Goal: Task Accomplishment & Management: Manage account settings

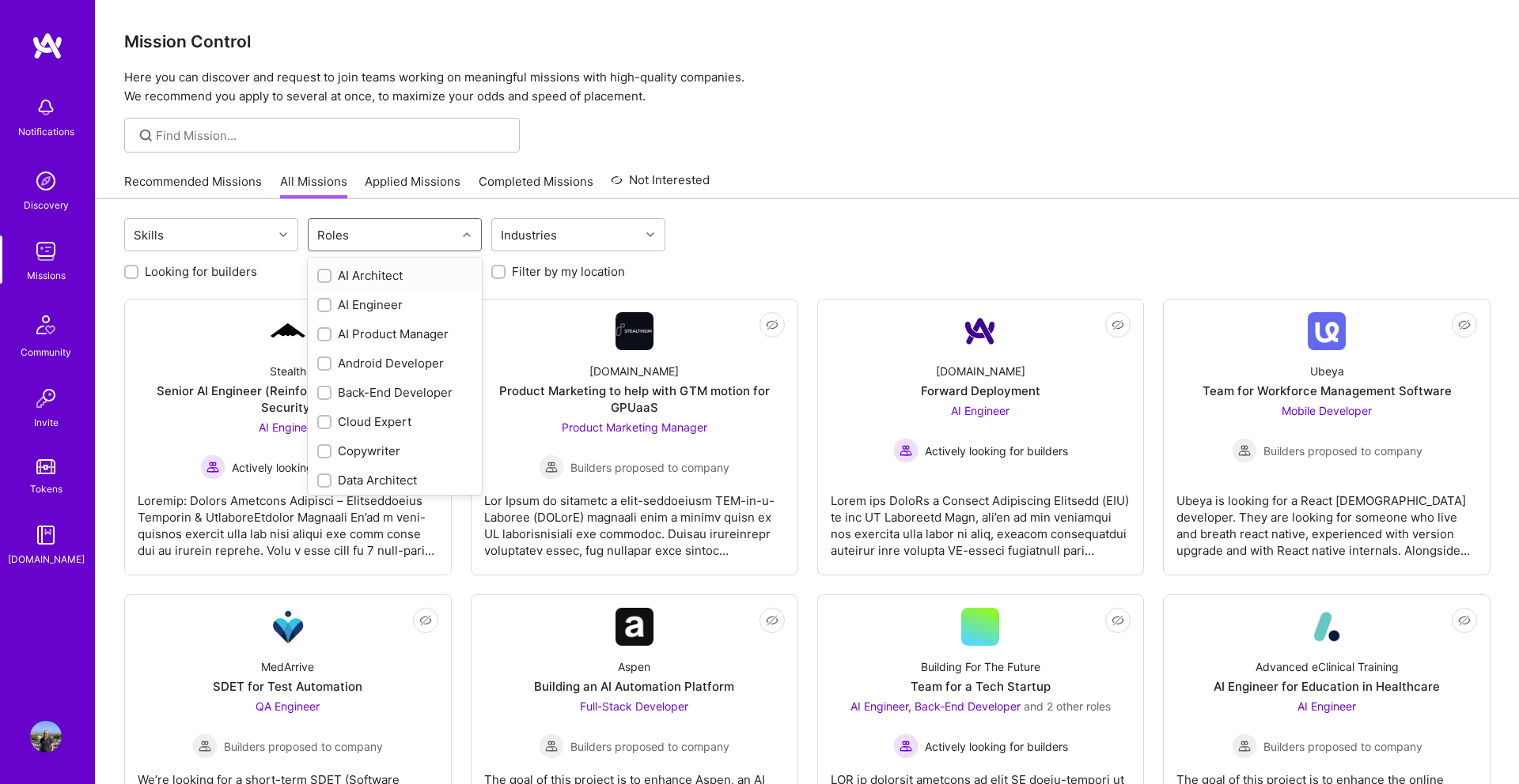
click at [462, 239] on div at bounding box center [468, 235] width 25 height 21
click at [337, 425] on div "Cloud Expert" at bounding box center [394, 422] width 155 height 16
checkbox input "true"
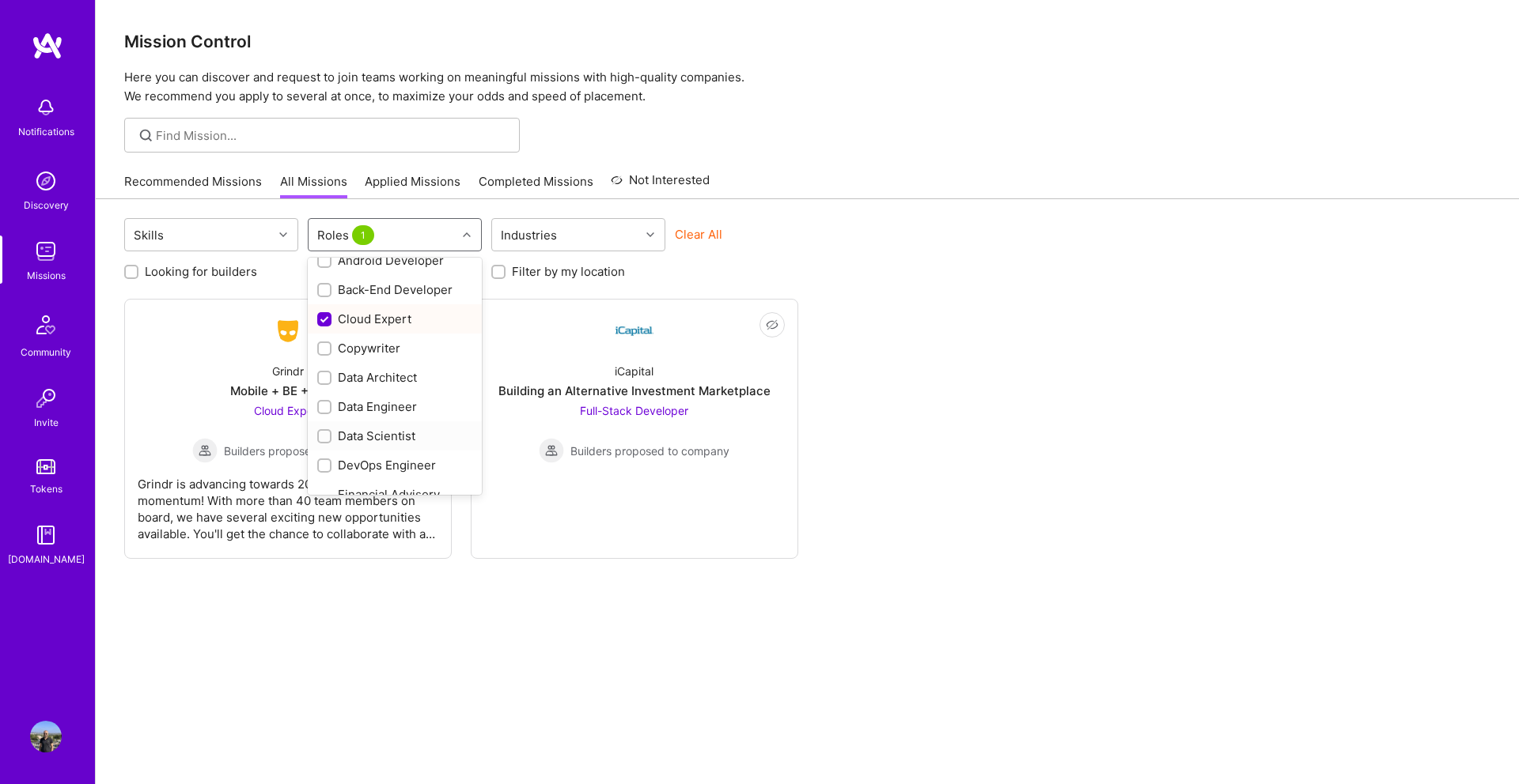
scroll to position [136, 0]
click at [355, 431] on div "DevOps Engineer" at bounding box center [394, 431] width 155 height 16
checkbox input "true"
click at [358, 409] on div "IT Consultant" at bounding box center [394, 408] width 155 height 16
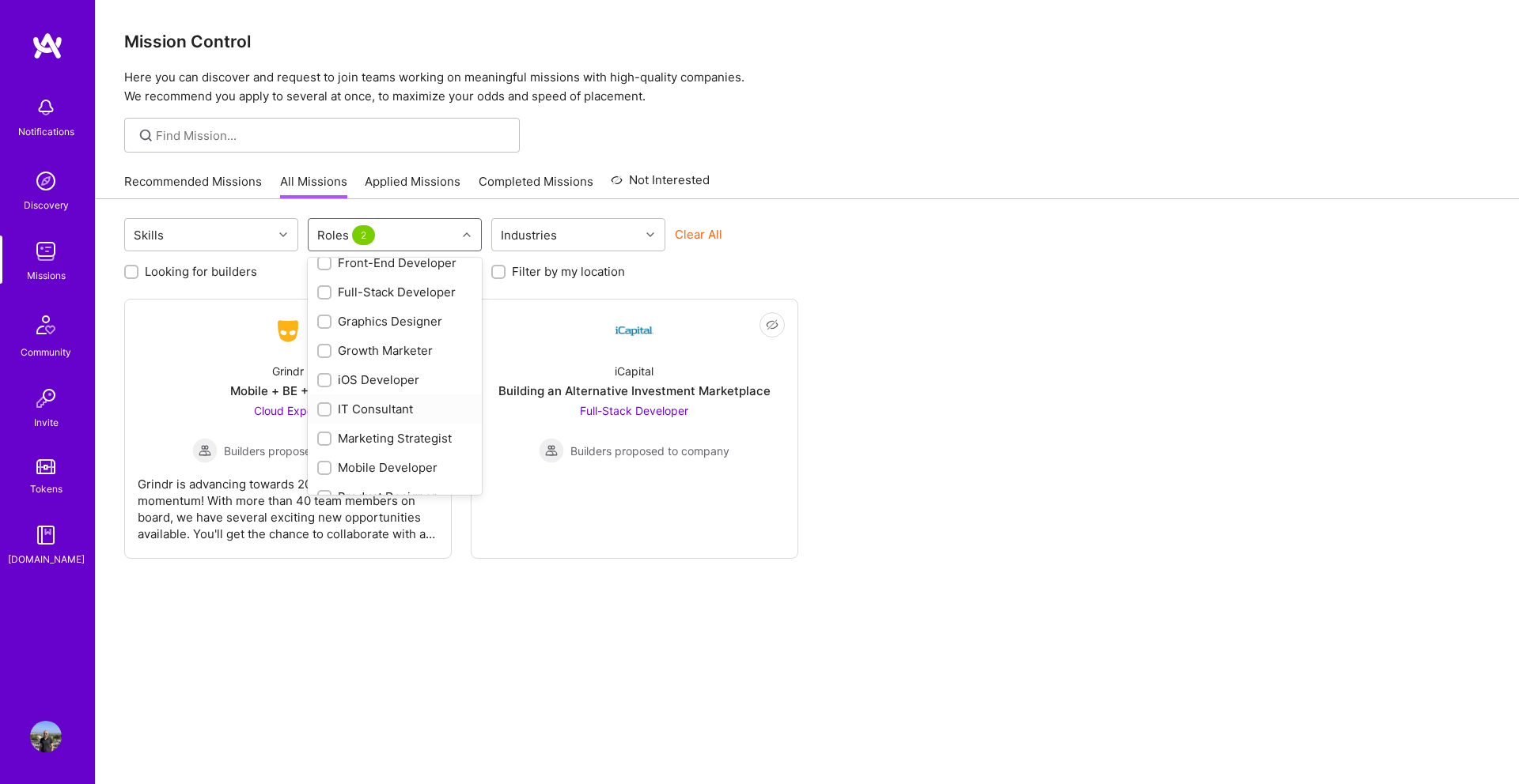
checkbox input "true"
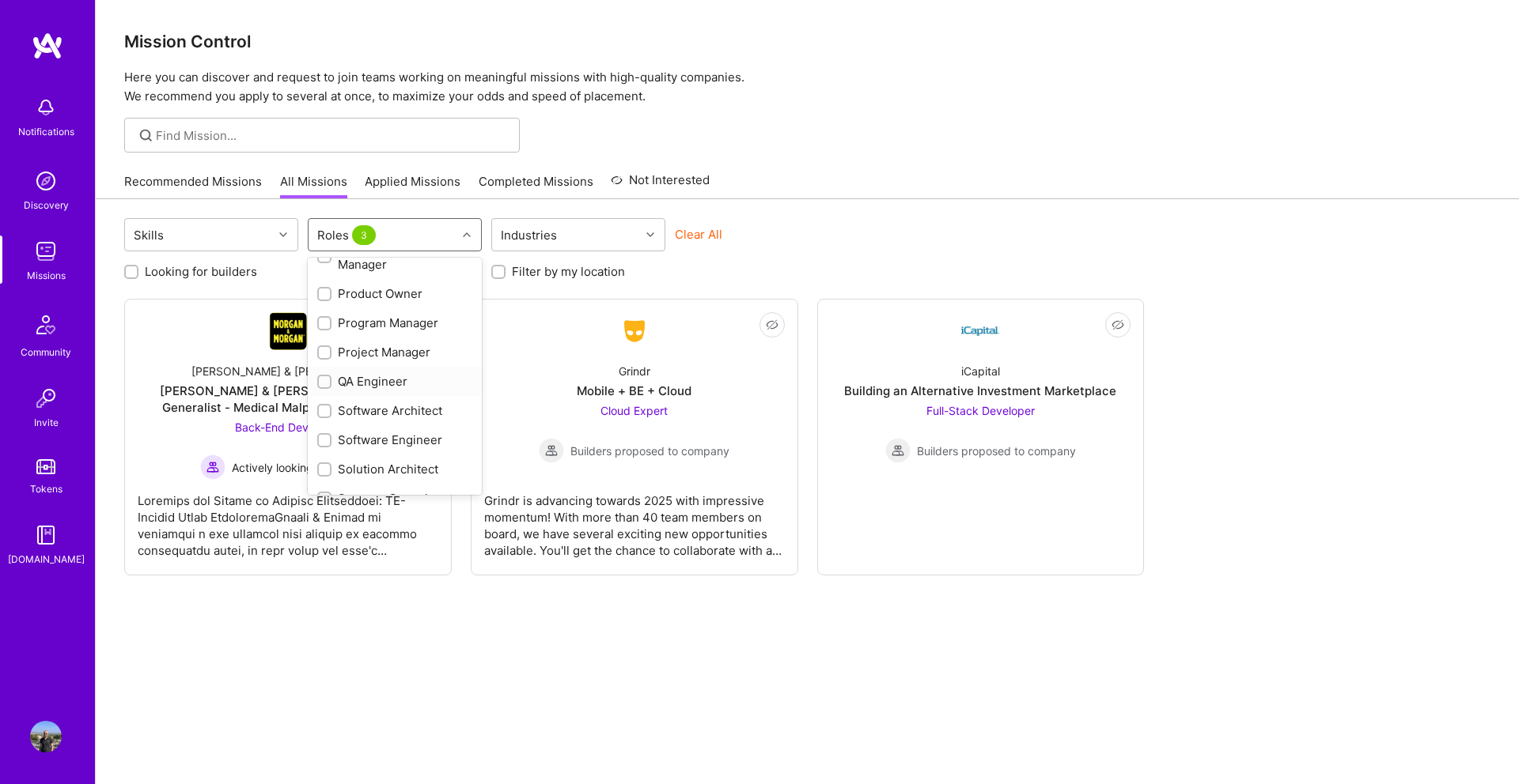
scroll to position [690, 0]
click at [358, 409] on div "Software Architect" at bounding box center [394, 408] width 155 height 16
checkbox input "true"
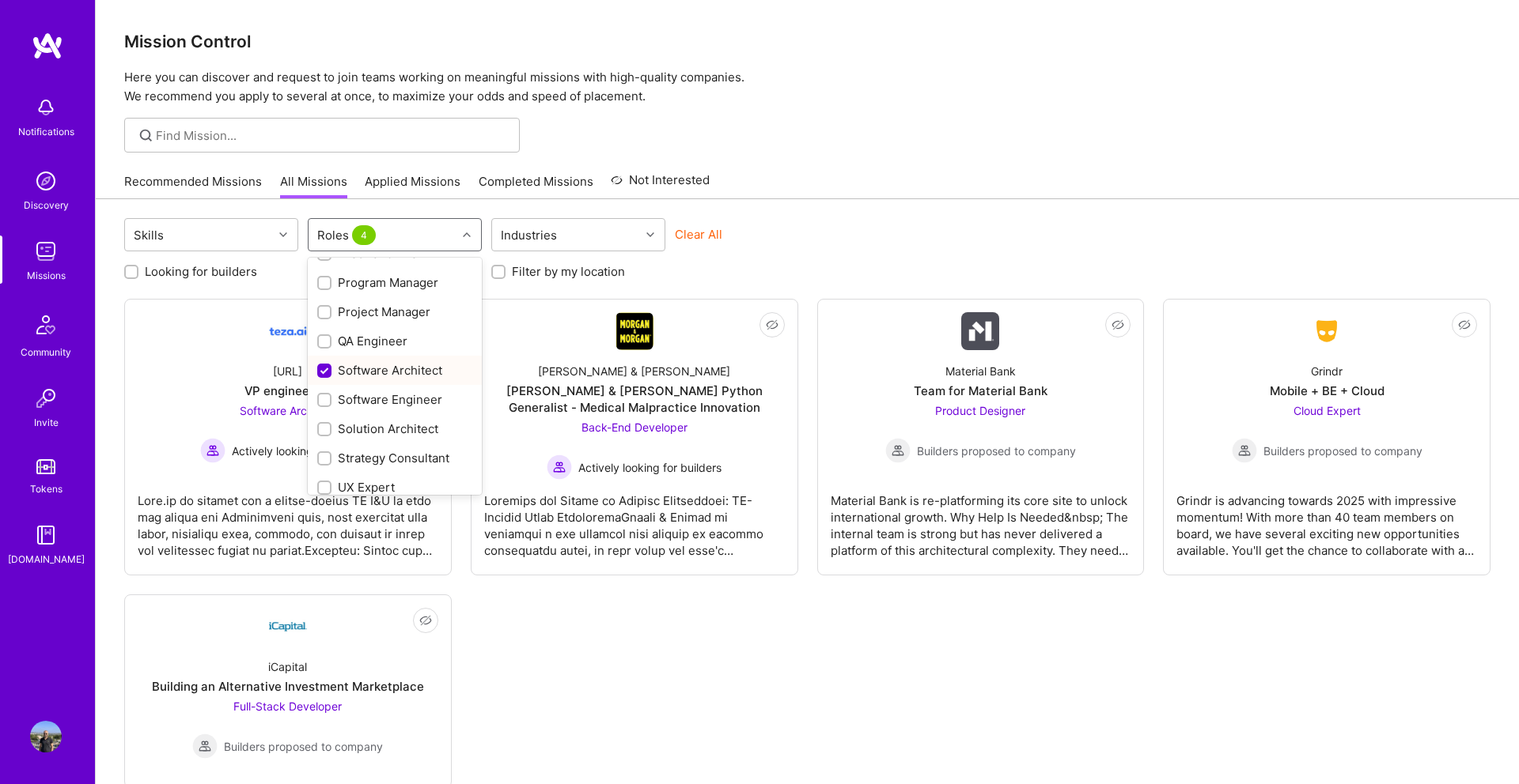
scroll to position [732, 0]
click at [356, 424] on div "Solution Architect" at bounding box center [394, 423] width 155 height 16
checkbox input "true"
